Goal: Transaction & Acquisition: Purchase product/service

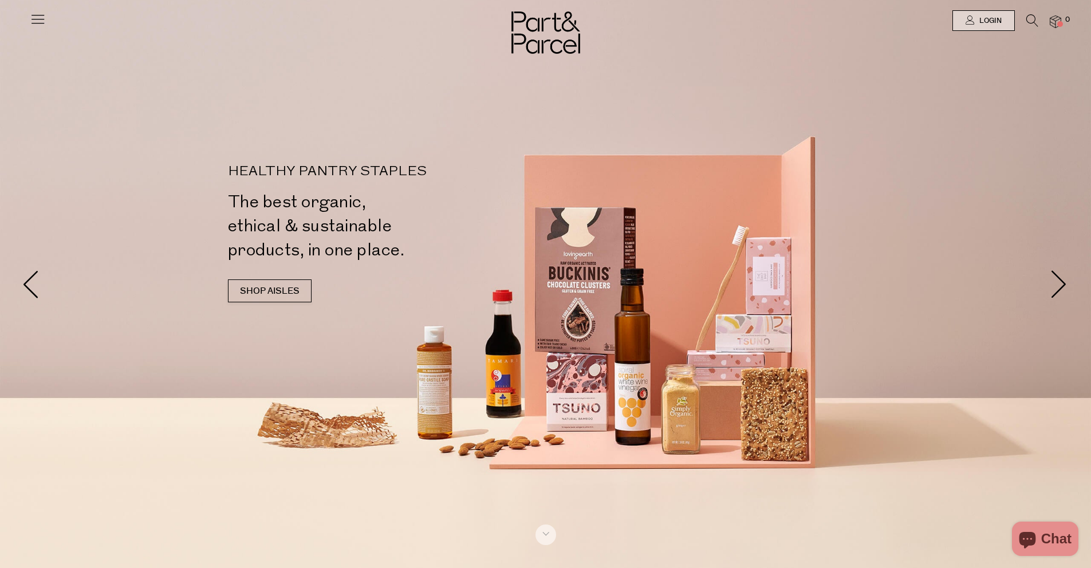
click at [1027, 24] on icon at bounding box center [1032, 20] width 12 height 13
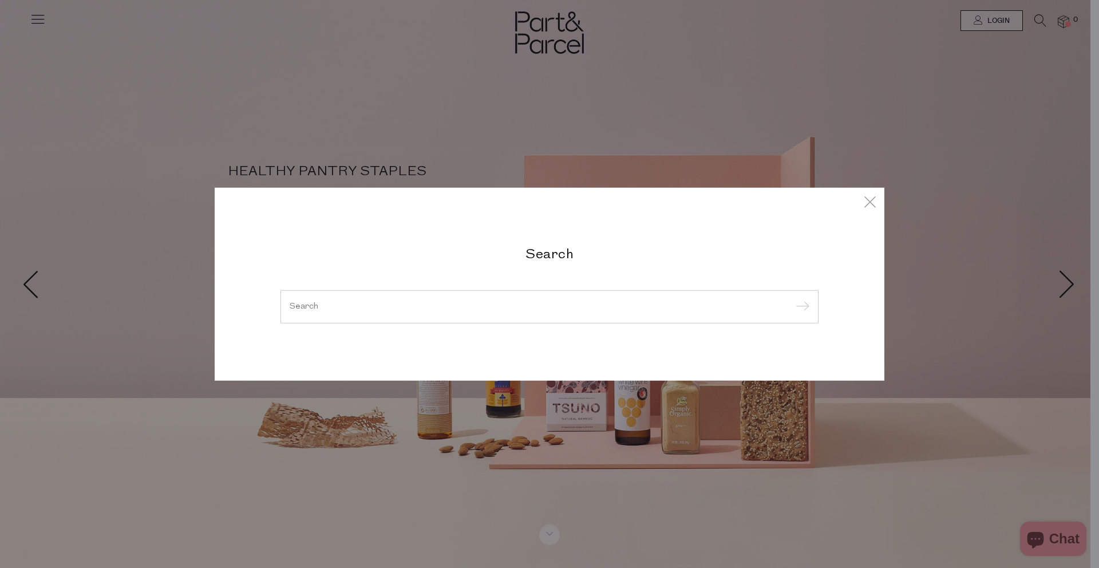
paste input "DIRT-DISPBOT-475ml"
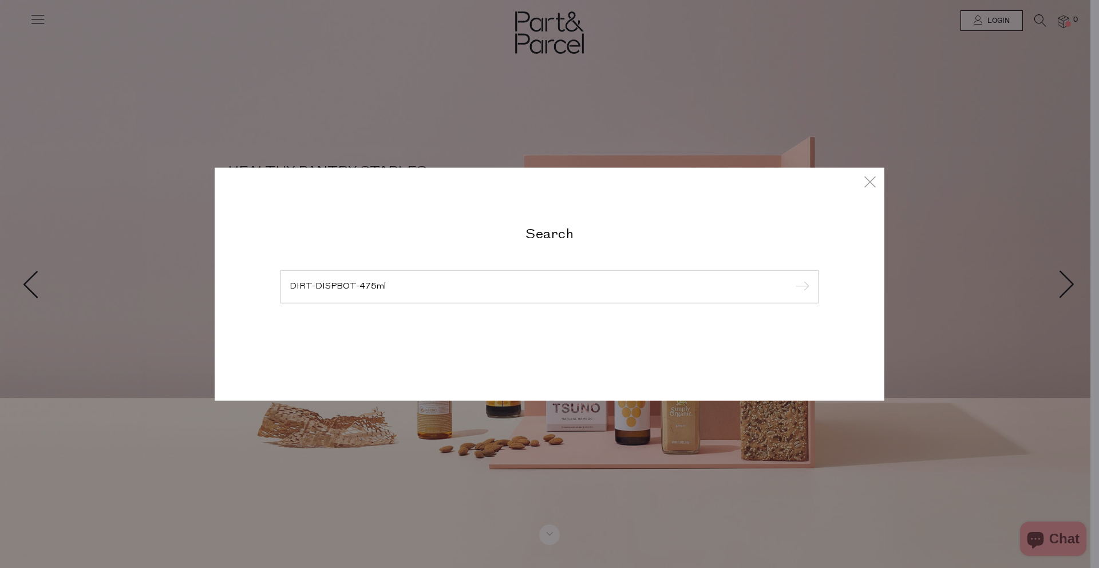
type input "DIRT-DISPBOT-475ml"
click at [792, 279] on input "submit" at bounding box center [800, 287] width 17 height 17
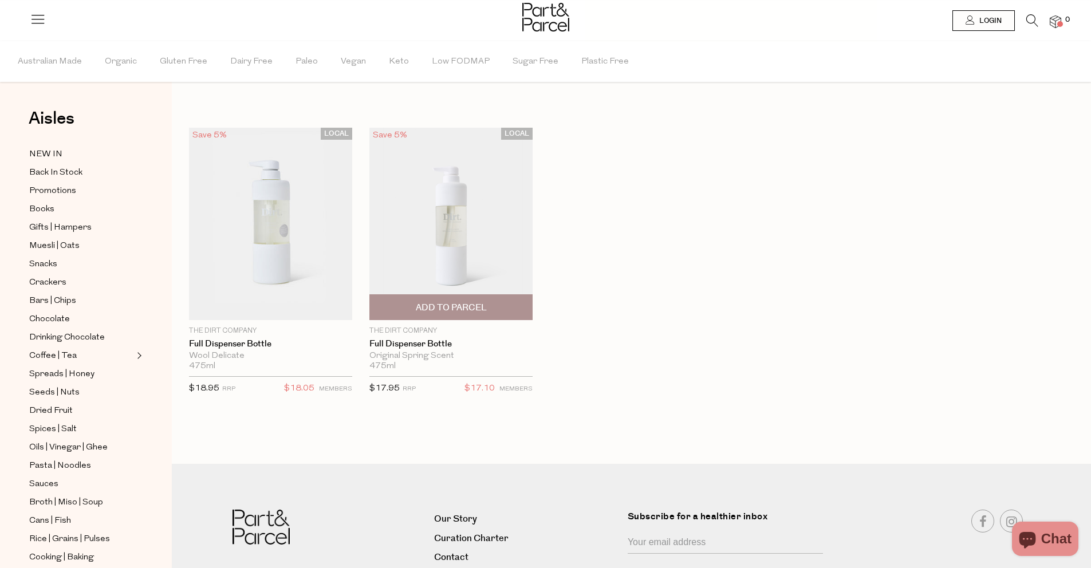
click at [447, 224] on img at bounding box center [450, 224] width 163 height 192
